Goal: Information Seeking & Learning: Learn about a topic

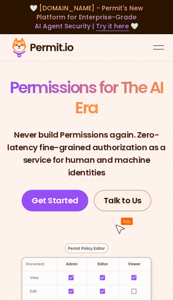
click at [160, 49] on div "open menu" at bounding box center [158, 49] width 11 height 0
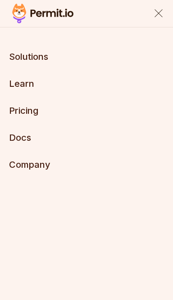
click at [37, 111] on link "Pricing" at bounding box center [23, 110] width 29 height 11
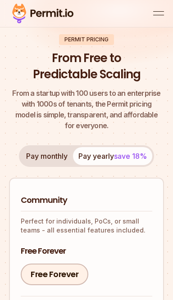
scroll to position [30, 0]
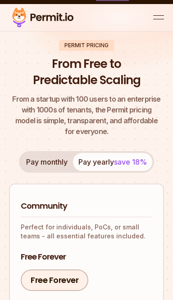
click at [54, 155] on button "Pay monthly" at bounding box center [47, 162] width 52 height 18
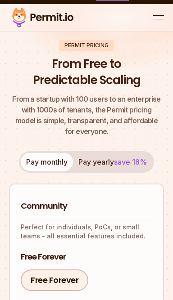
click at [122, 157] on span "save 18%" at bounding box center [130, 161] width 33 height 9
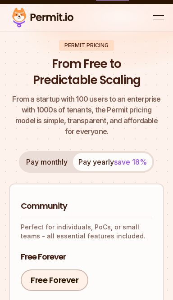
click at [55, 155] on button "Pay monthly" at bounding box center [47, 162] width 52 height 18
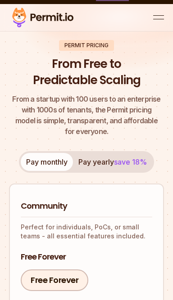
click at [161, 19] on div "open menu" at bounding box center [158, 19] width 11 height 0
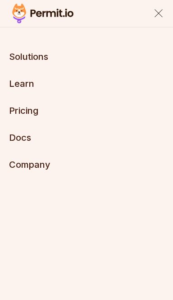
click at [154, 15] on button "close menu" at bounding box center [158, 13] width 11 height 11
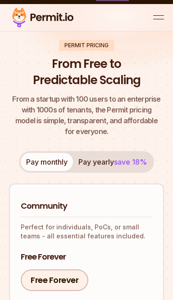
click at [54, 22] on img at bounding box center [42, 17] width 67 height 23
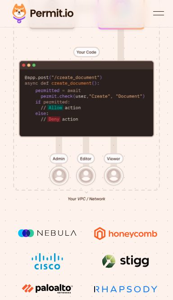
click at [144, 154] on div at bounding box center [86, 33] width 173 height 383
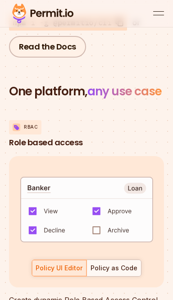
scroll to position [12, 0]
click at [147, 176] on div "default allow := false allow if { some role in data.users[input.user].roles act…" at bounding box center [86, 221] width 155 height 131
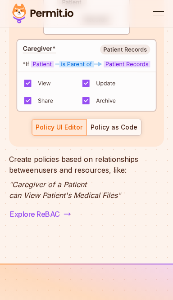
click at [136, 175] on p "Create policies based on relationships between users and resources, like:" at bounding box center [86, 165] width 155 height 22
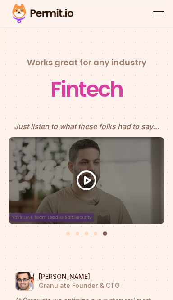
scroll to position [5576, 0]
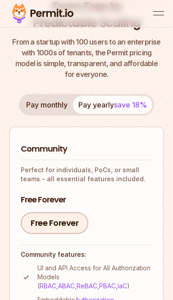
scroll to position [30, 0]
